Goal: Transaction & Acquisition: Book appointment/travel/reservation

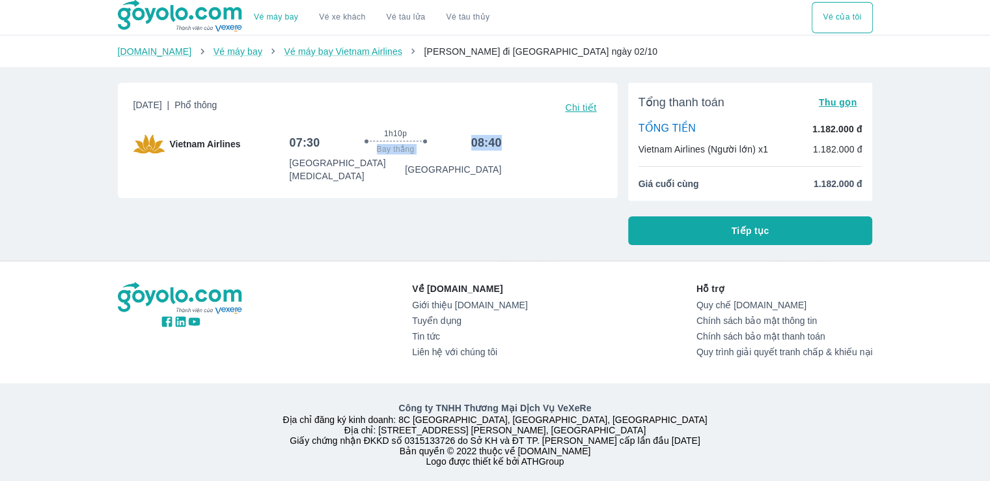
drag, startPoint x: 467, startPoint y: 143, endPoint x: 511, endPoint y: 147, distance: 44.5
click at [511, 147] on div "07:30 1h10p Bay thẳng 08:40 [GEOGRAPHIC_DATA][MEDICAL_DATA]" at bounding box center [446, 155] width 313 height 54
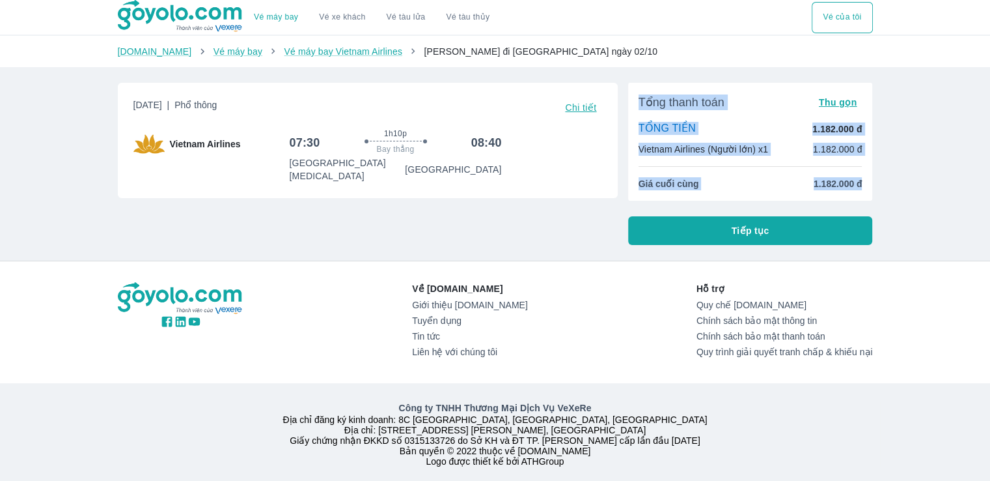
drag, startPoint x: 865, startPoint y: 182, endPoint x: 630, endPoint y: 94, distance: 250.8
click at [630, 94] on div "Tổng thanh toán Thu gọn TỔNG TIỀN 1.182.000 đ Vietnam Airlines (Người lớn) x1 1…" at bounding box center [750, 142] width 245 height 118
click at [729, 126] on div "TỔNG TIỀN 1.182.000 đ" at bounding box center [751, 129] width 224 height 14
drag, startPoint x: 864, startPoint y: 186, endPoint x: 632, endPoint y: 100, distance: 247.3
click at [632, 100] on div "Tổng thanh toán Thu gọn TỔNG TIỀN 1.182.000 đ Vietnam Airlines (Người lớn) x1 1…" at bounding box center [750, 142] width 245 height 118
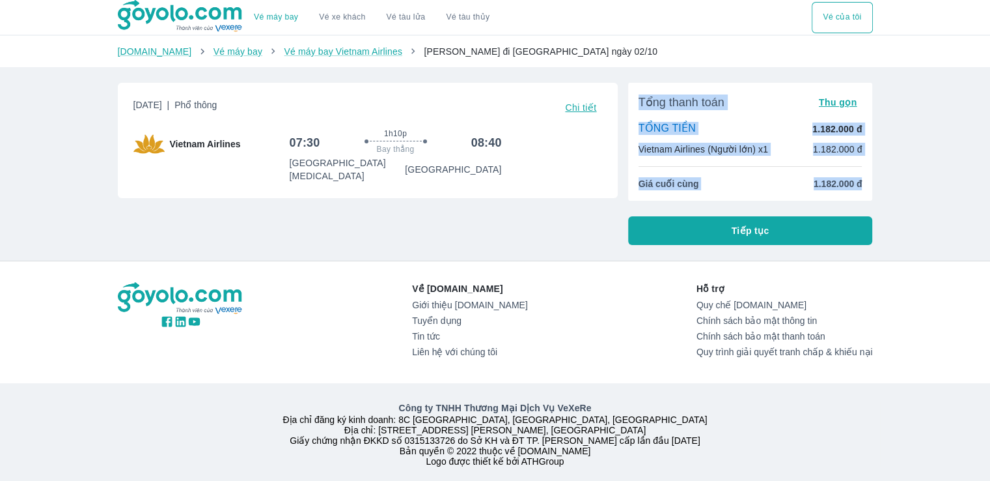
click at [758, 149] on p "Vietnam Airlines (Người lớn) x1" at bounding box center [704, 149] width 130 height 13
drag, startPoint x: 867, startPoint y: 182, endPoint x: 641, endPoint y: 106, distance: 238.9
click at [641, 106] on div "Tổng thanh toán Thu gọn TỔNG TIỀN 1.182.000 đ Vietnam Airlines (Người lớn) x1 1…" at bounding box center [750, 142] width 245 height 118
click at [669, 106] on span "Tổng thanh toán" at bounding box center [682, 102] width 86 height 16
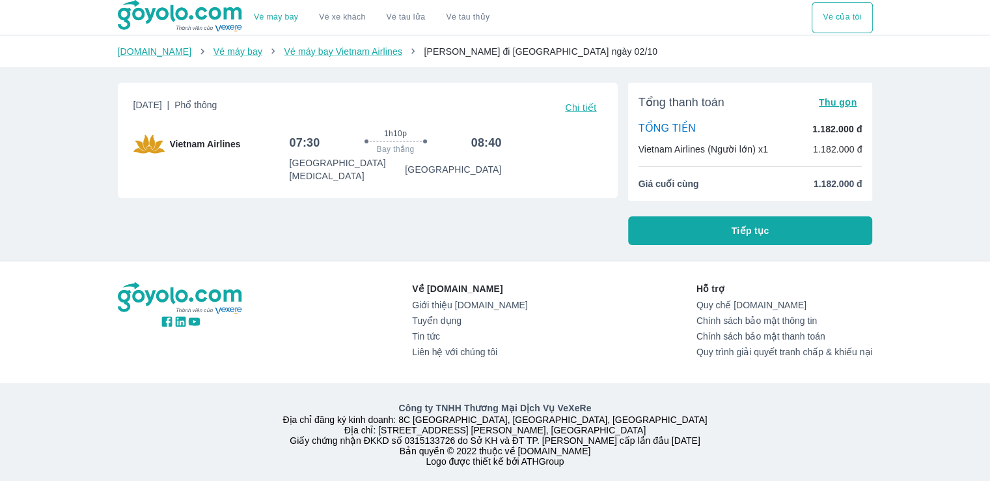
click at [694, 232] on button "Tiếp tục" at bounding box center [750, 230] width 245 height 29
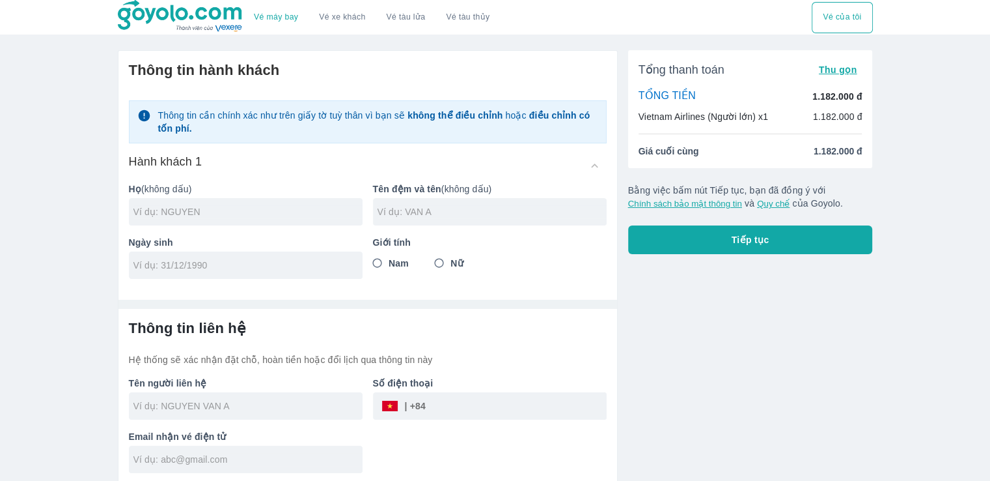
scroll to position [3, 0]
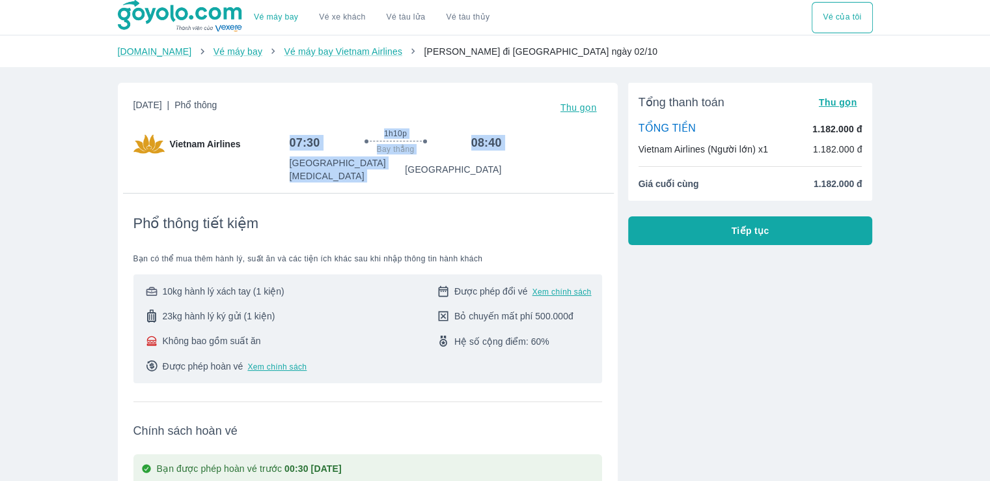
drag, startPoint x: 281, startPoint y: 160, endPoint x: 422, endPoint y: 158, distance: 140.7
click at [422, 158] on div "Vietnam Airlines 07:30 1h10p Bay thẳng 08:40 [GEOGRAPHIC_DATA][MEDICAL_DATA]" at bounding box center [367, 155] width 469 height 54
click at [453, 163] on p "[GEOGRAPHIC_DATA]" at bounding box center [453, 169] width 96 height 13
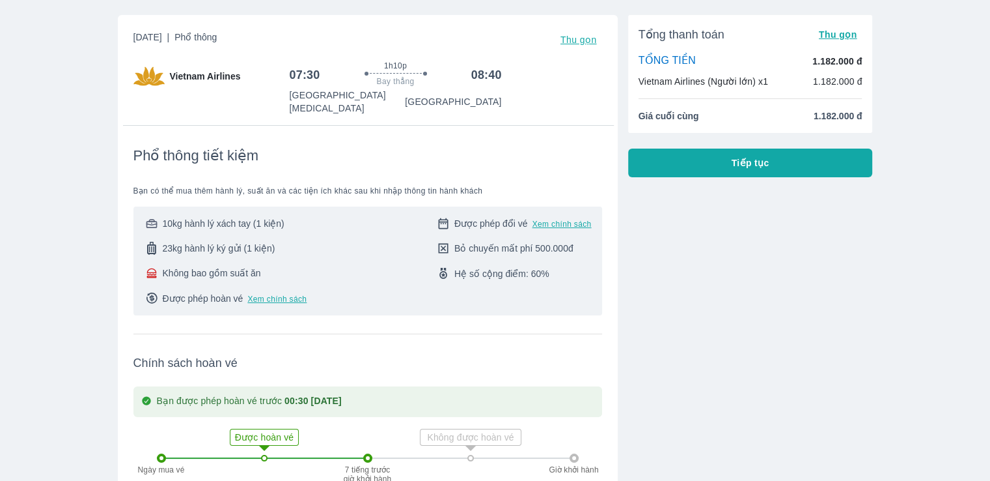
scroll to position [65, 0]
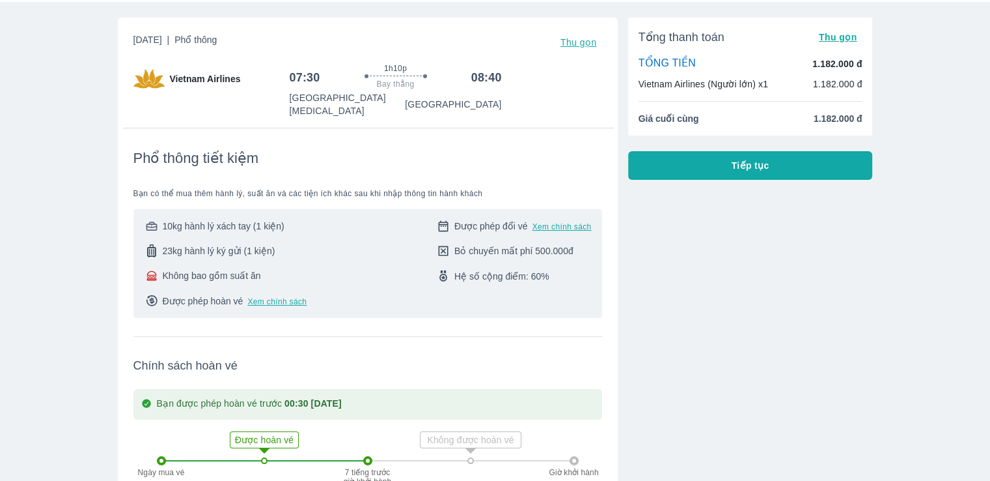
click at [707, 231] on div "Tổng thanh toán Thu gọn TỔNG TIỀN 1.182.000 đ Vietnam Airlines (Người lớn) x1 1…" at bounding box center [745, 374] width 255 height 735
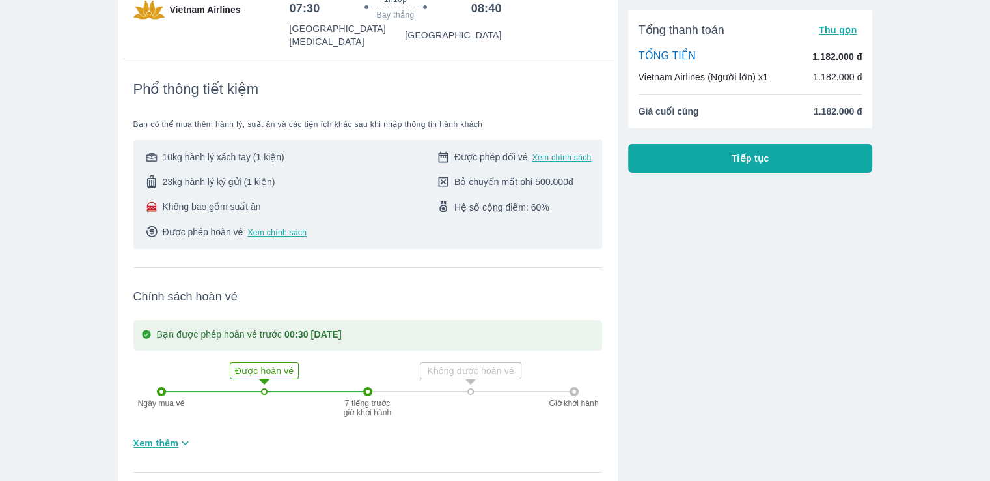
scroll to position [0, 0]
